Goal: Find specific page/section: Find specific page/section

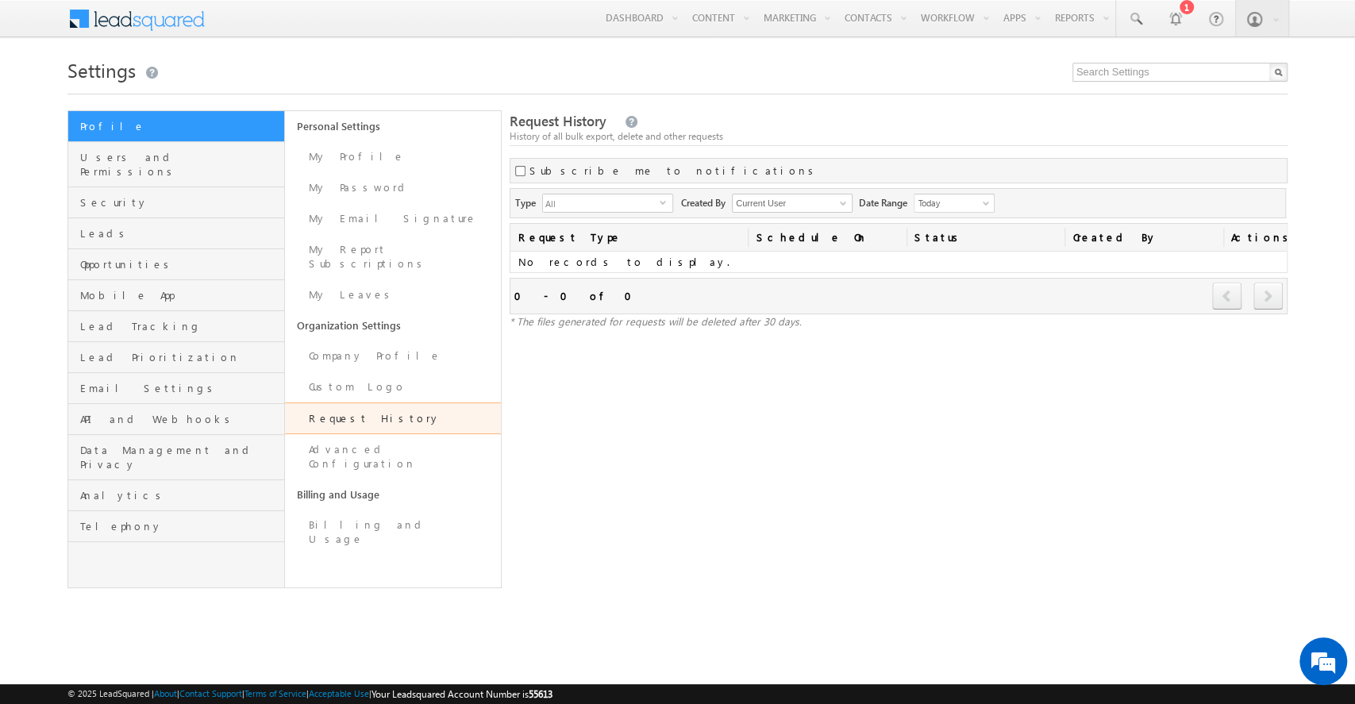
drag, startPoint x: 1310, startPoint y: 1, endPoint x: 877, endPoint y: 95, distance: 443.5
click at [877, 95] on div "Settings Profile Users and Permissions Security Leads Opportunities Mobile App …" at bounding box center [676, 320] width 1219 height 535
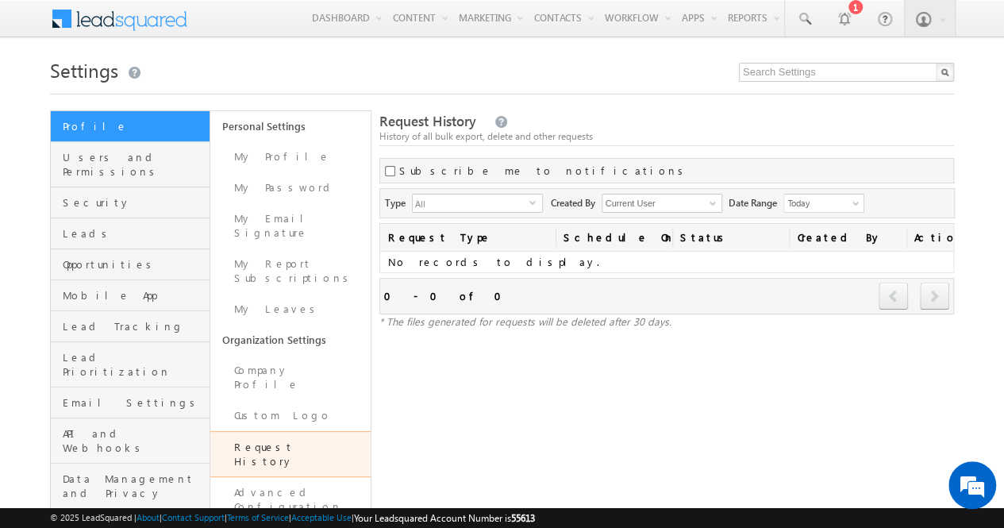
drag, startPoint x: 1310, startPoint y: 0, endPoint x: 618, endPoint y: 344, distance: 772.0
click at [618, 344] on div "Request History History of all bulk export, delete and other requests Subscribe…" at bounding box center [666, 354] width 575 height 488
click at [718, 197] on span at bounding box center [712, 203] width 13 height 13
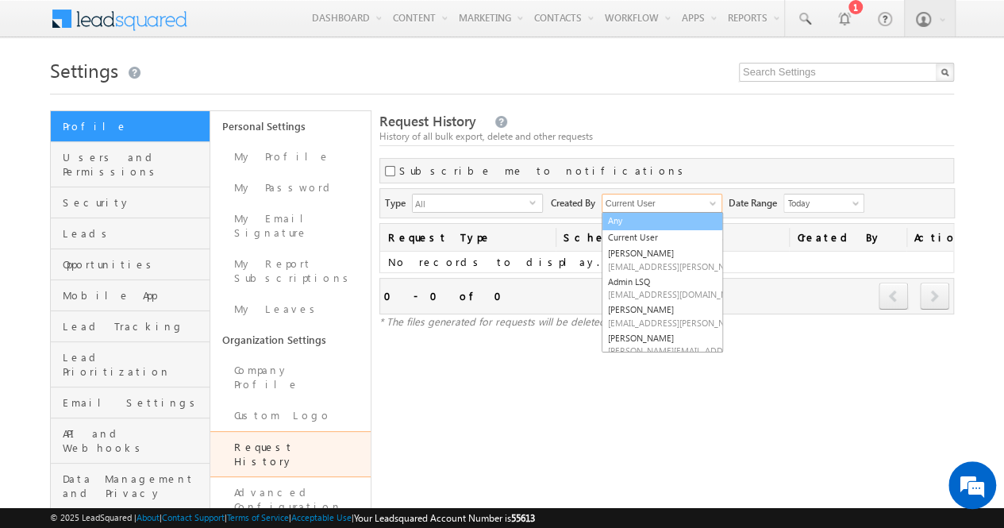
click at [683, 223] on link "Any" at bounding box center [662, 221] width 121 height 18
type input "Any"
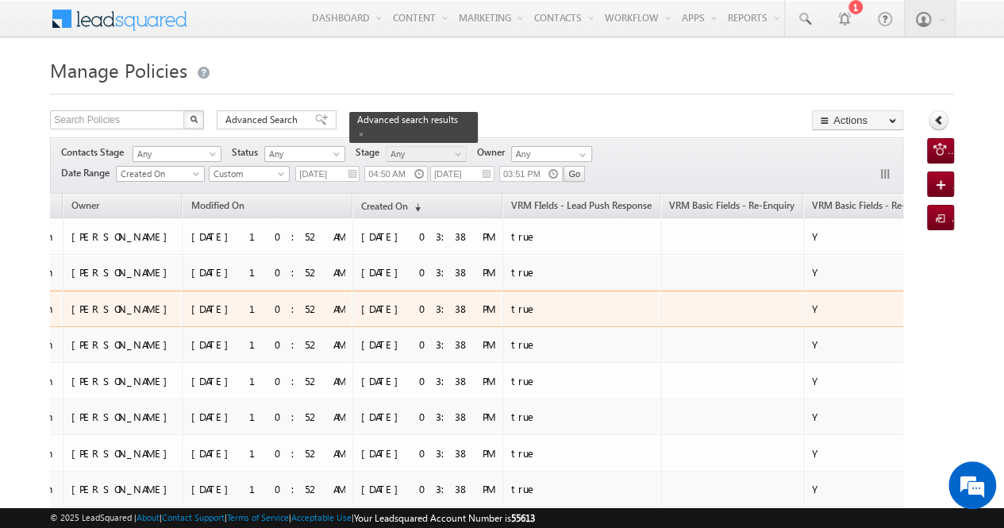
scroll to position [0, 573]
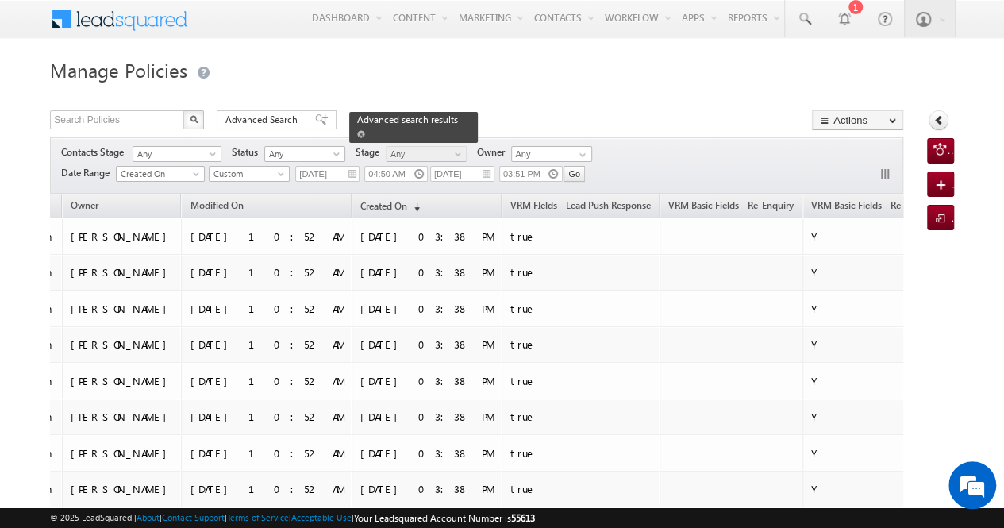
click at [365, 127] on link at bounding box center [361, 133] width 8 height 13
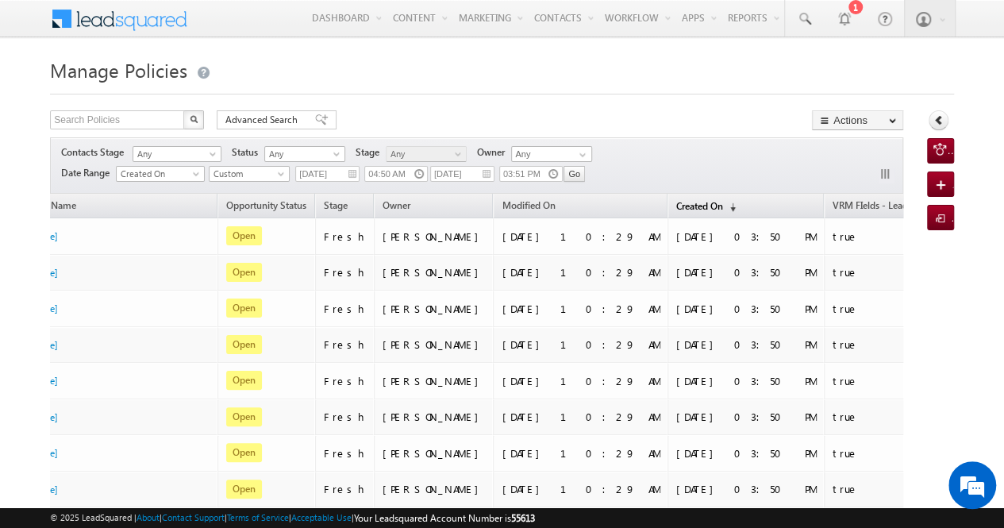
scroll to position [0, 260]
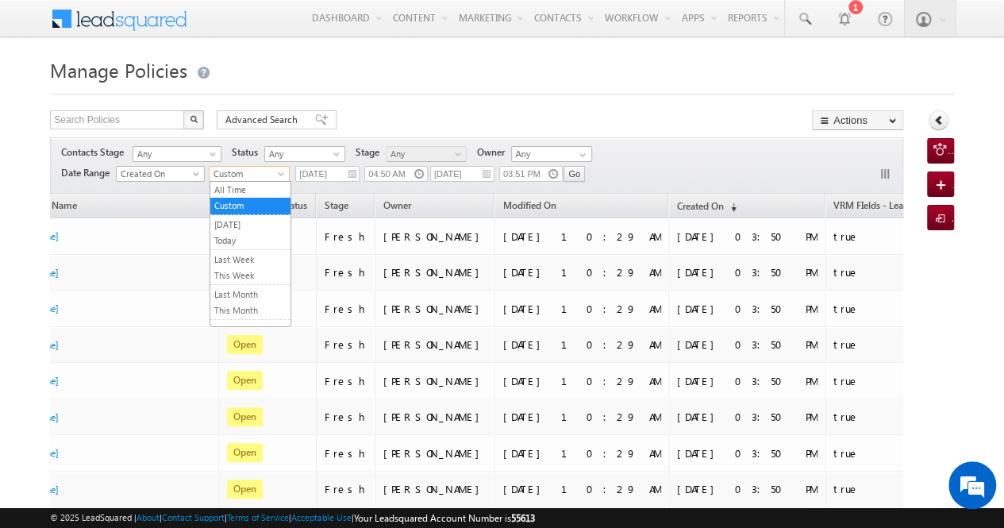
click at [281, 175] on span at bounding box center [282, 177] width 13 height 13
click at [250, 234] on link "Today" at bounding box center [250, 240] width 80 height 14
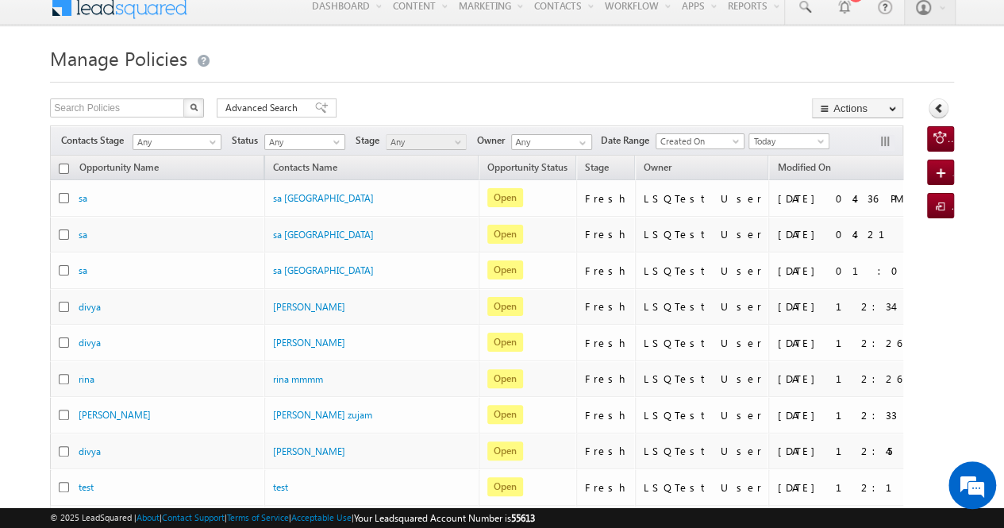
scroll to position [0, 0]
